Goal: Find specific page/section: Find specific page/section

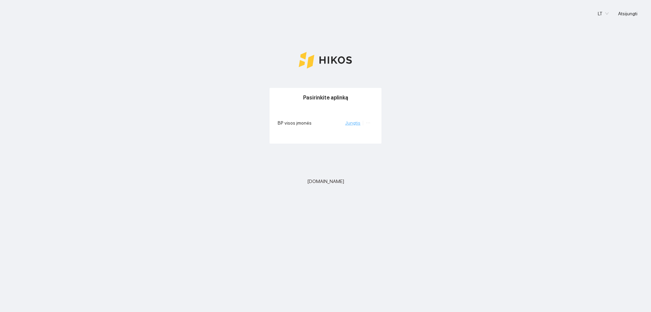
click at [356, 125] on link "Jungtis" at bounding box center [352, 122] width 15 height 5
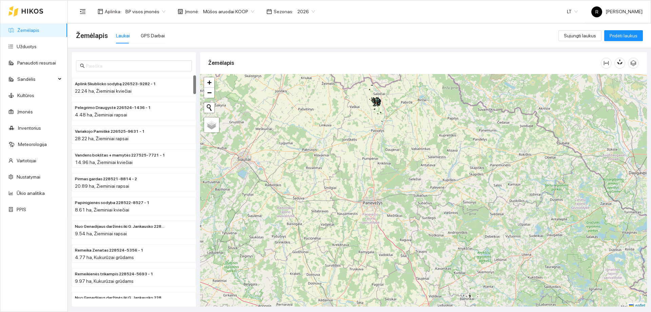
scroll to position [2, 0]
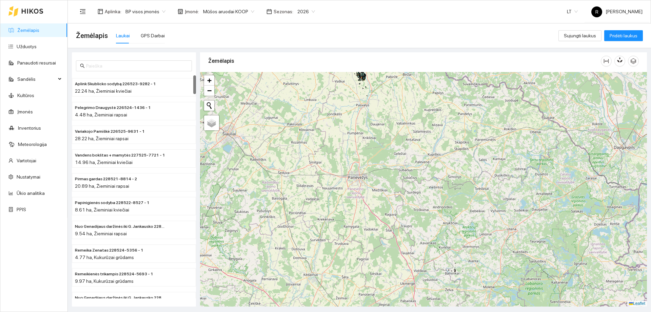
drag, startPoint x: 430, startPoint y: 214, endPoint x: 348, endPoint y: 119, distance: 125.4
click at [348, 119] on div "+ − Nieko nerasta. Bandykite dar kartą. Žemėlapis Palydovas Leaflet" at bounding box center [423, 189] width 447 height 234
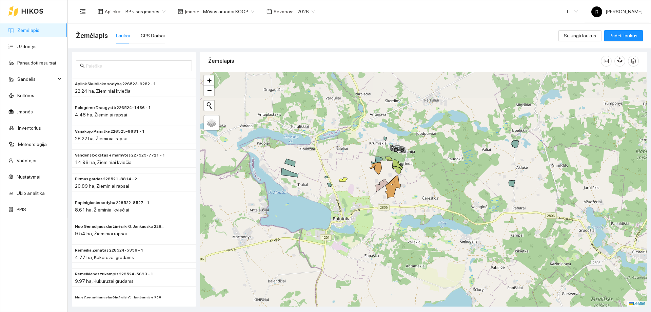
drag, startPoint x: 354, startPoint y: 164, endPoint x: 436, endPoint y: 229, distance: 104.8
click at [436, 229] on div at bounding box center [423, 189] width 447 height 234
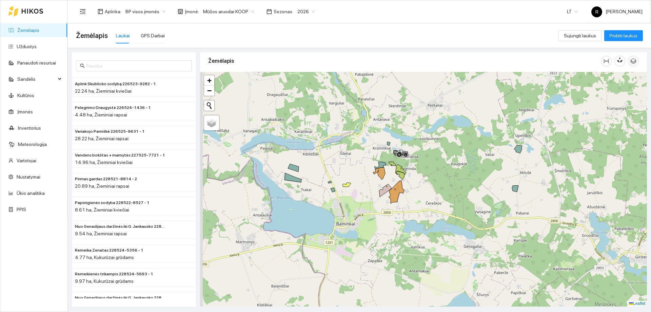
drag, startPoint x: 415, startPoint y: 209, endPoint x: 418, endPoint y: 214, distance: 6.3
click at [418, 214] on div at bounding box center [423, 189] width 447 height 234
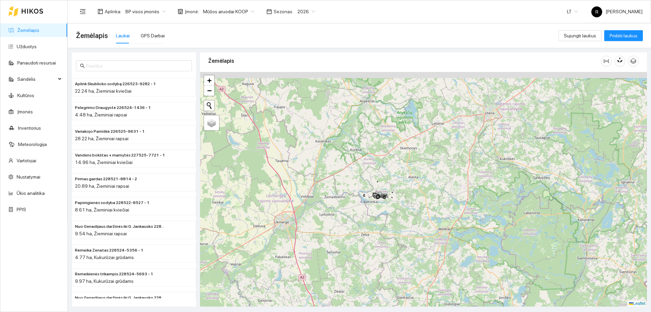
drag, startPoint x: 339, startPoint y: 130, endPoint x: 371, endPoint y: 193, distance: 70.7
click at [371, 193] on div at bounding box center [423, 189] width 447 height 234
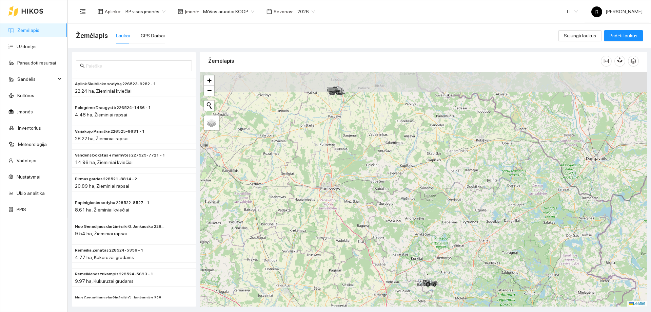
drag, startPoint x: 338, startPoint y: 137, endPoint x: 385, endPoint y: 221, distance: 96.5
click at [385, 221] on div at bounding box center [423, 189] width 447 height 234
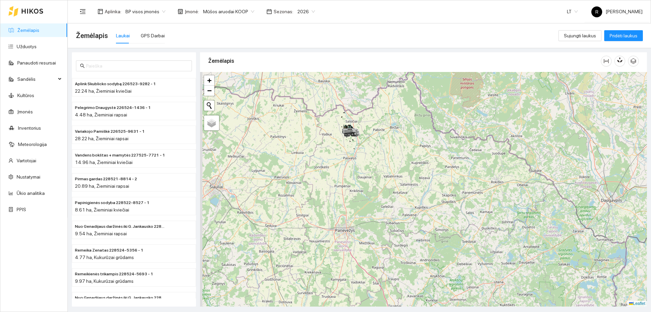
drag, startPoint x: 359, startPoint y: 158, endPoint x: 404, endPoint y: 261, distance: 113.0
click at [404, 263] on div at bounding box center [423, 189] width 447 height 234
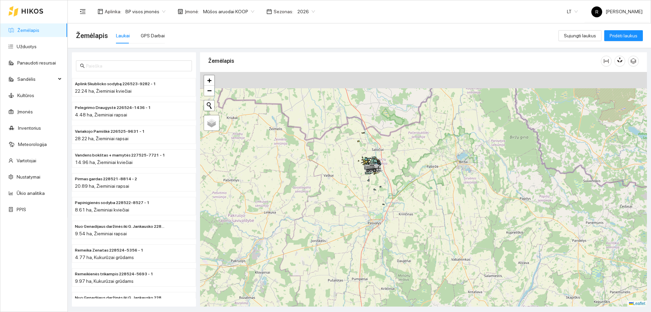
click at [382, 177] on div at bounding box center [423, 189] width 447 height 234
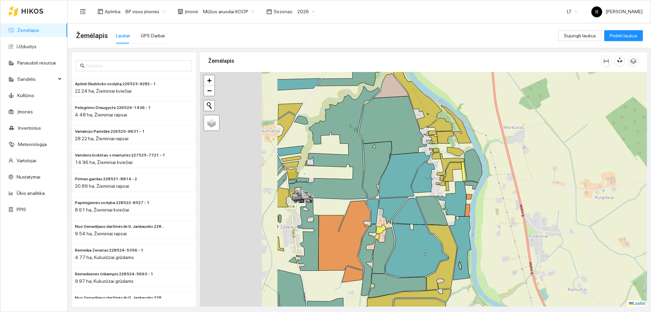
drag, startPoint x: 335, startPoint y: 169, endPoint x: 461, endPoint y: 201, distance: 130.6
click at [464, 167] on icon at bounding box center [450, 164] width 27 height 22
